Goal: Communication & Community: Answer question/provide support

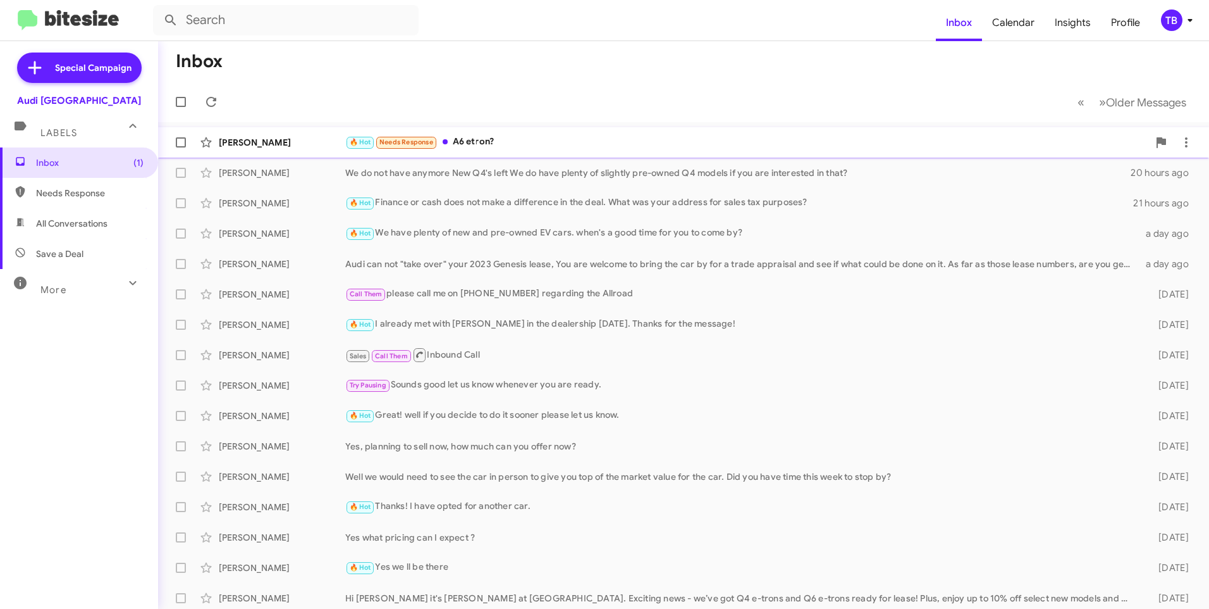
click at [629, 154] on div "[PERSON_NAME] 🔥 Hot Needs Response A6 etron? 6 hours ago" at bounding box center [683, 142] width 1031 height 25
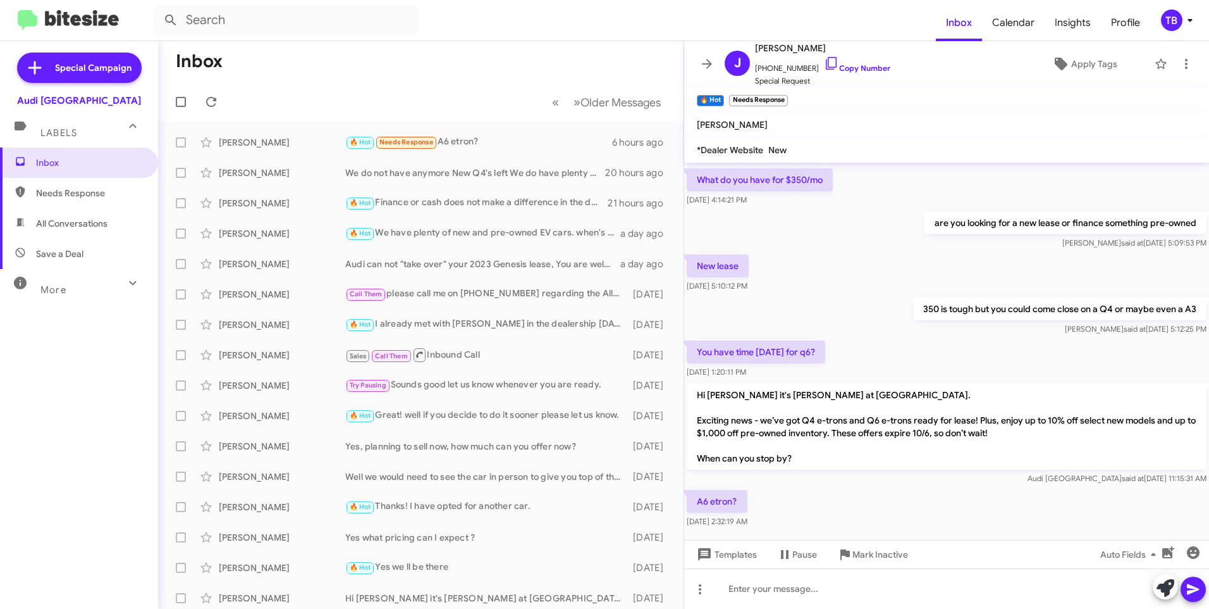
scroll to position [359, 0]
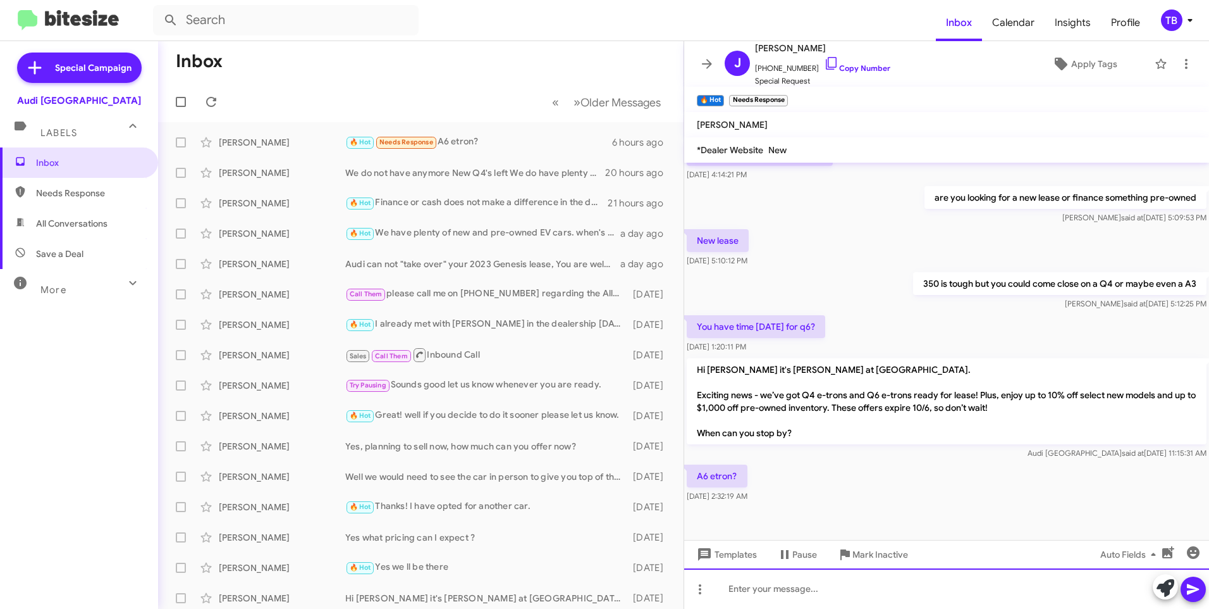
click at [775, 595] on div at bounding box center [946, 588] width 525 height 40
click at [1103, 586] on div "We do not have any A6 etrons left but we do have S6 etrons available" at bounding box center [946, 588] width 525 height 40
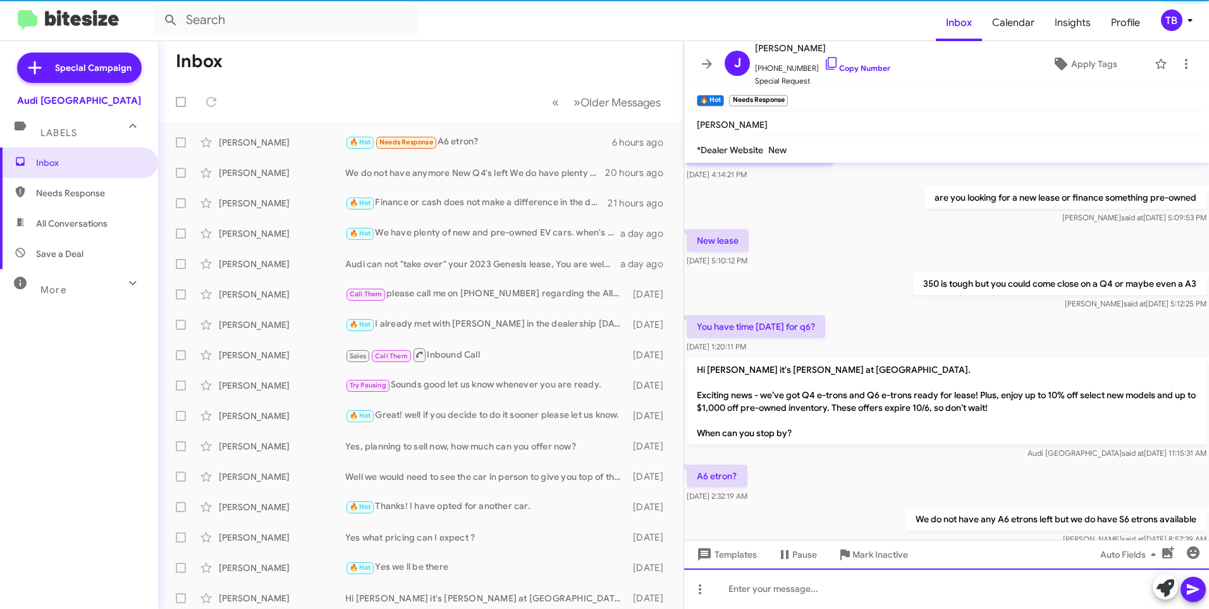
scroll to position [0, 0]
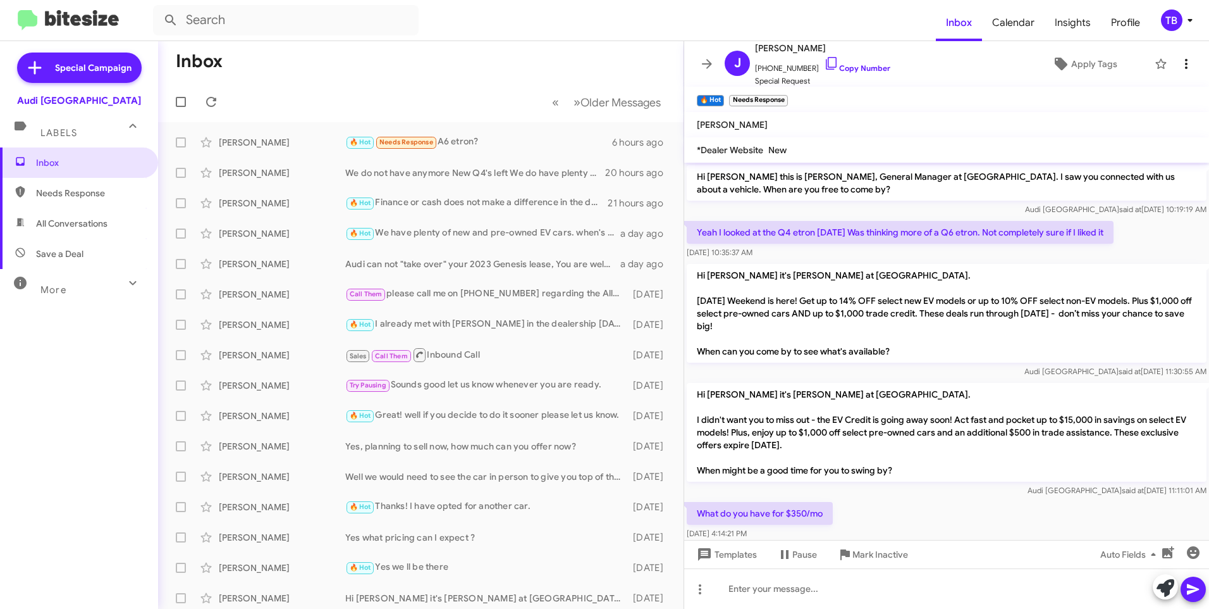
click at [1185, 65] on span at bounding box center [1186, 63] width 25 height 15
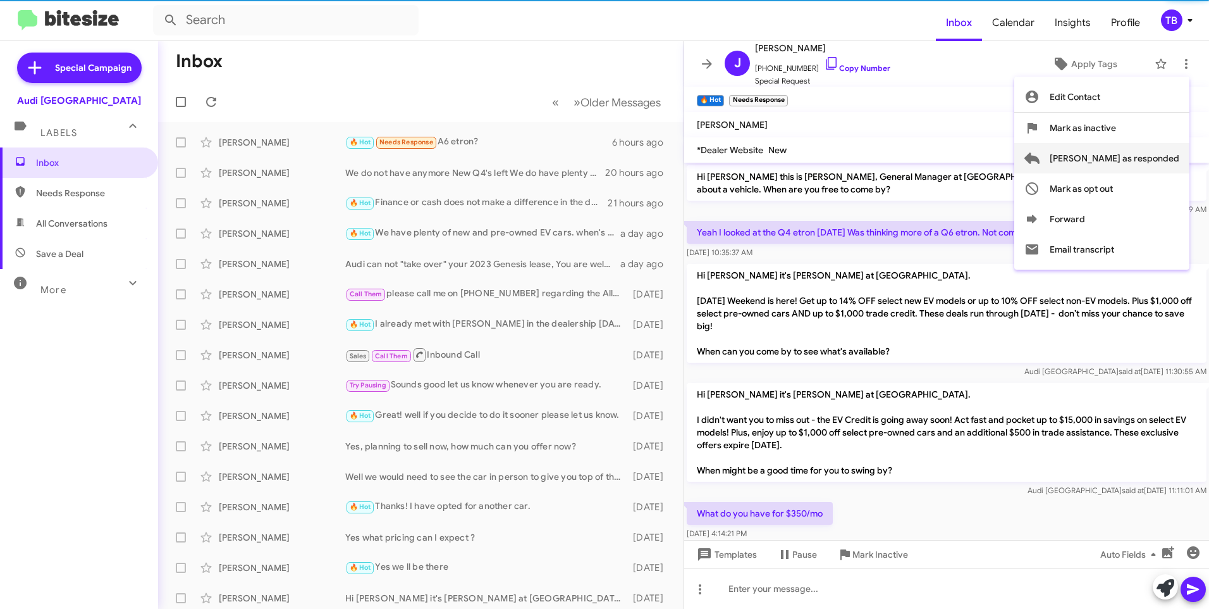
click at [1158, 158] on span "[PERSON_NAME] as responded" at bounding box center [1115, 158] width 130 height 30
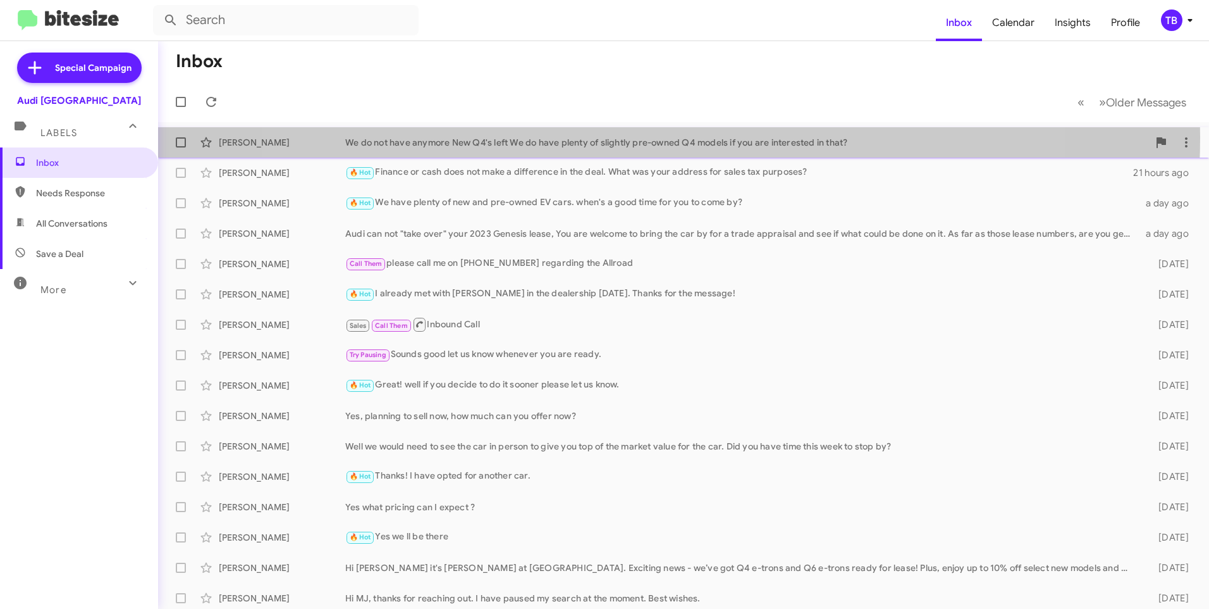
click at [651, 137] on div "We do not have anymore New Q4's left We do have plenty of slightly pre-owned Q4…" at bounding box center [746, 142] width 803 height 13
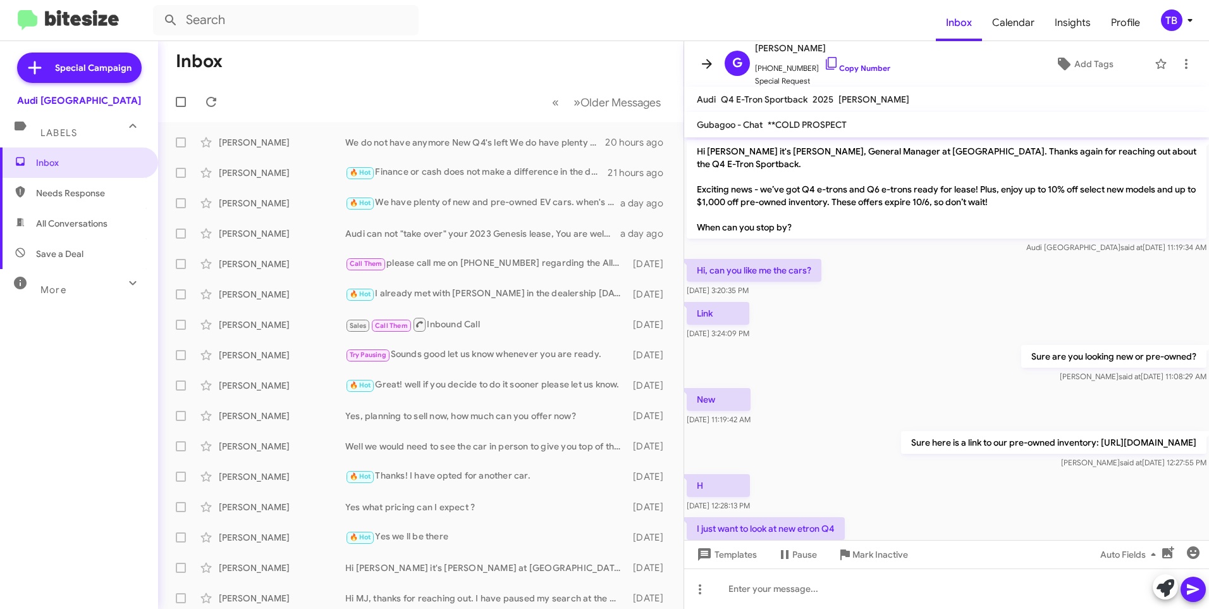
click at [710, 63] on icon at bounding box center [707, 63] width 10 height 9
